Goal: Complete application form

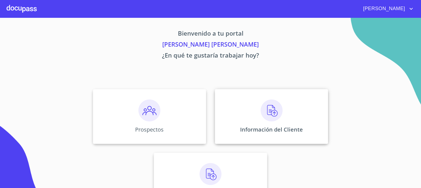
click at [267, 110] on img at bounding box center [271, 110] width 22 height 22
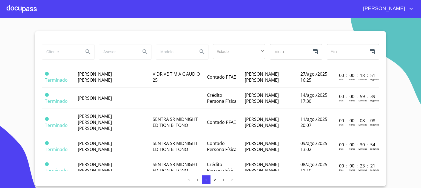
scroll to position [164, 0]
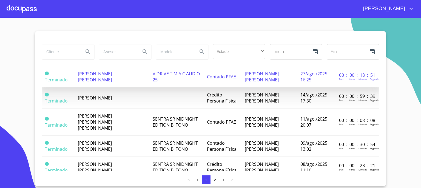
click at [97, 73] on span "[PERSON_NAME] [PERSON_NAME]" at bounding box center [95, 77] width 34 height 12
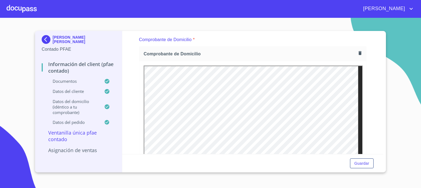
scroll to position [292, 0]
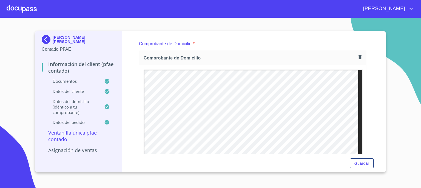
click at [358, 56] on icon "button" at bounding box center [359, 57] width 3 height 4
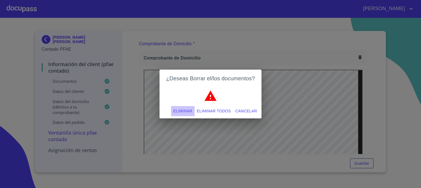
click at [186, 111] on span "Eliminar" at bounding box center [182, 111] width 19 height 7
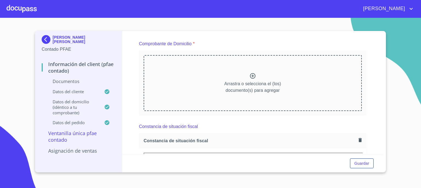
click at [250, 74] on icon at bounding box center [252, 76] width 7 height 7
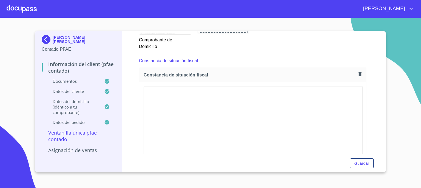
scroll to position [518, 0]
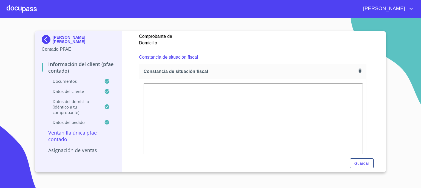
click at [358, 69] on icon "button" at bounding box center [359, 71] width 3 height 4
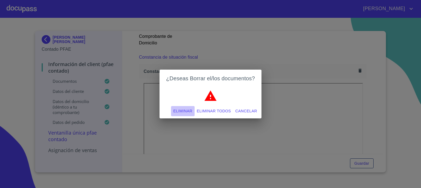
click at [189, 110] on span "Eliminar" at bounding box center [182, 111] width 19 height 7
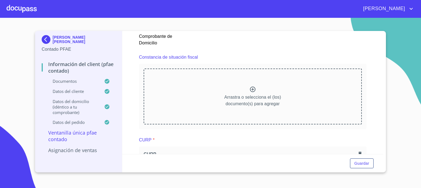
click at [250, 88] on icon at bounding box center [252, 89] width 5 height 5
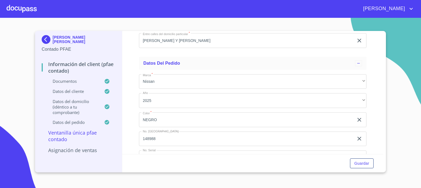
scroll to position [1469, 0]
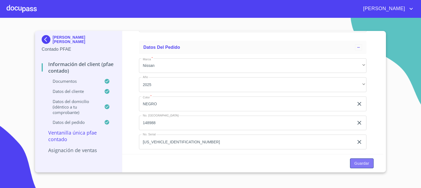
click at [359, 163] on span "Guardar" at bounding box center [361, 163] width 15 height 7
